Goal: Understand process/instructions: Learn how to perform a task or action

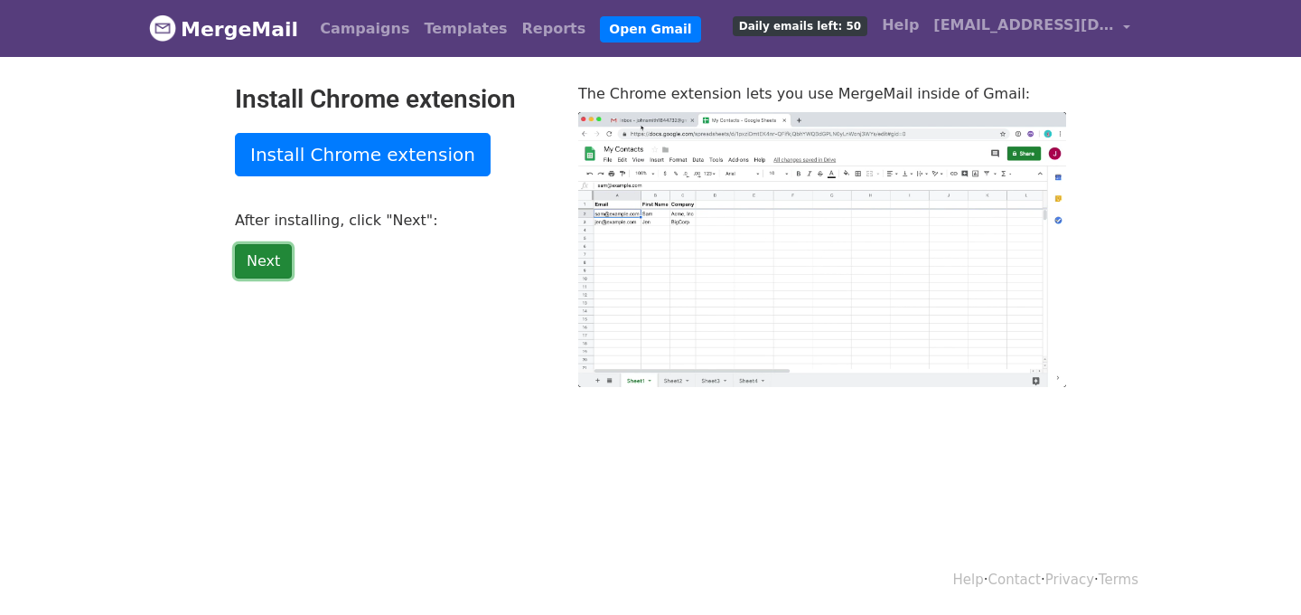
click at [241, 258] on link "Next" at bounding box center [263, 261] width 57 height 34
type input "79.06"
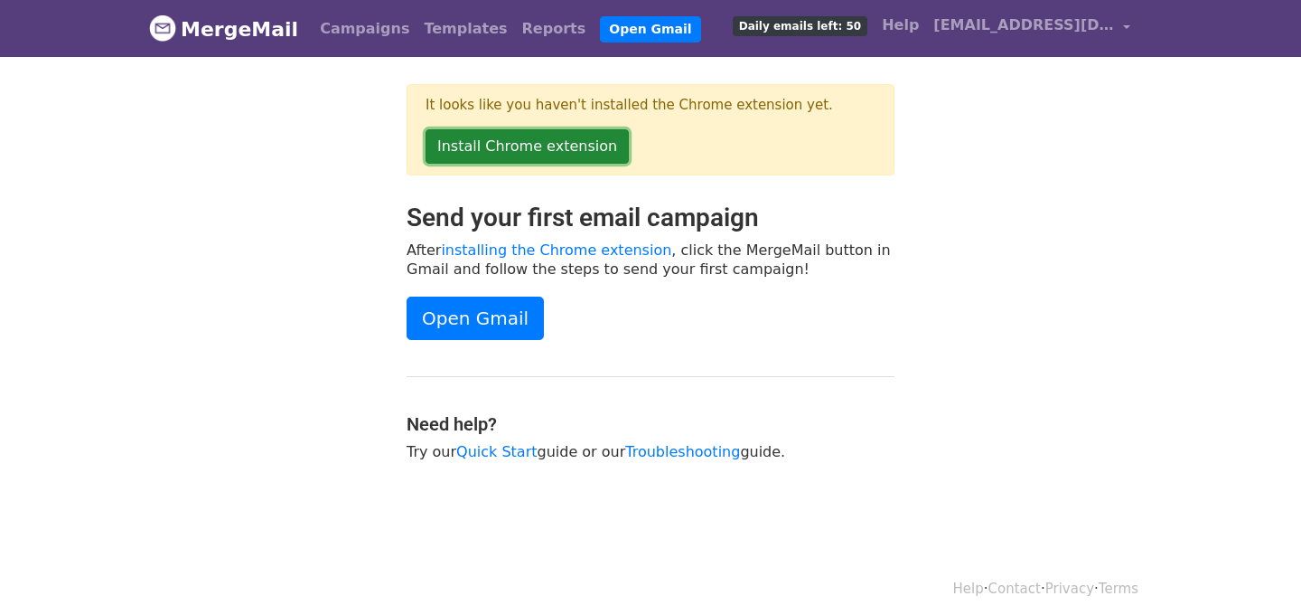
click at [538, 154] on link "Install Chrome extension" at bounding box center [527, 146] width 203 height 34
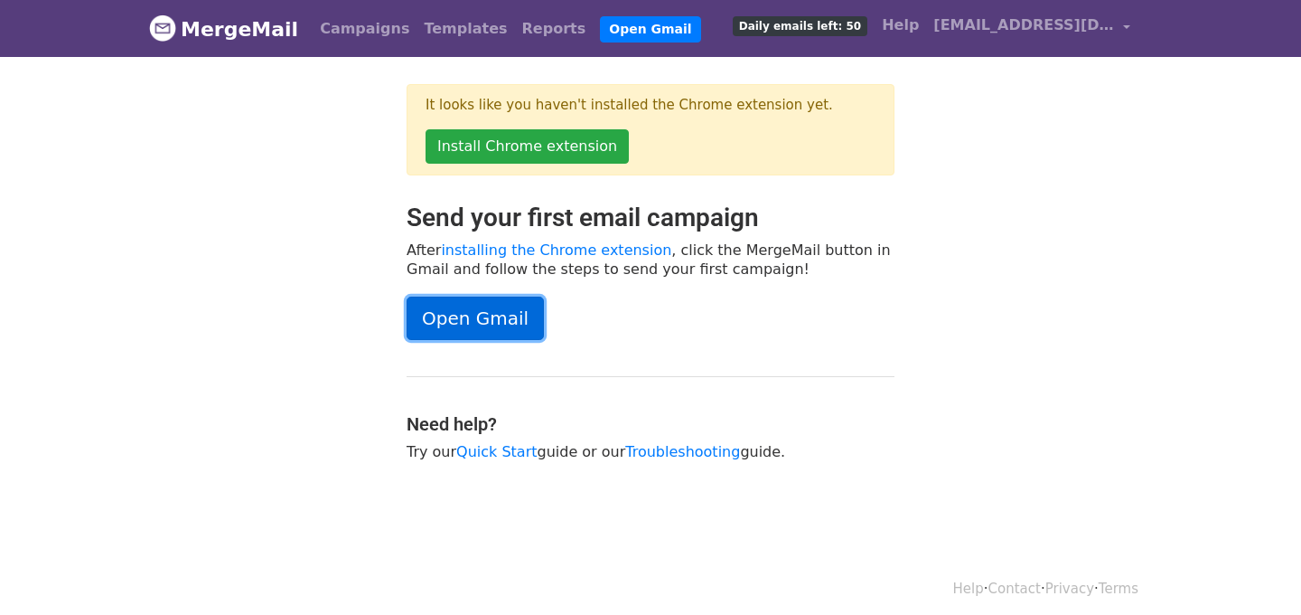
click at [474, 309] on link "Open Gmail" at bounding box center [475, 317] width 137 height 43
